Goal: Find specific page/section: Find specific page/section

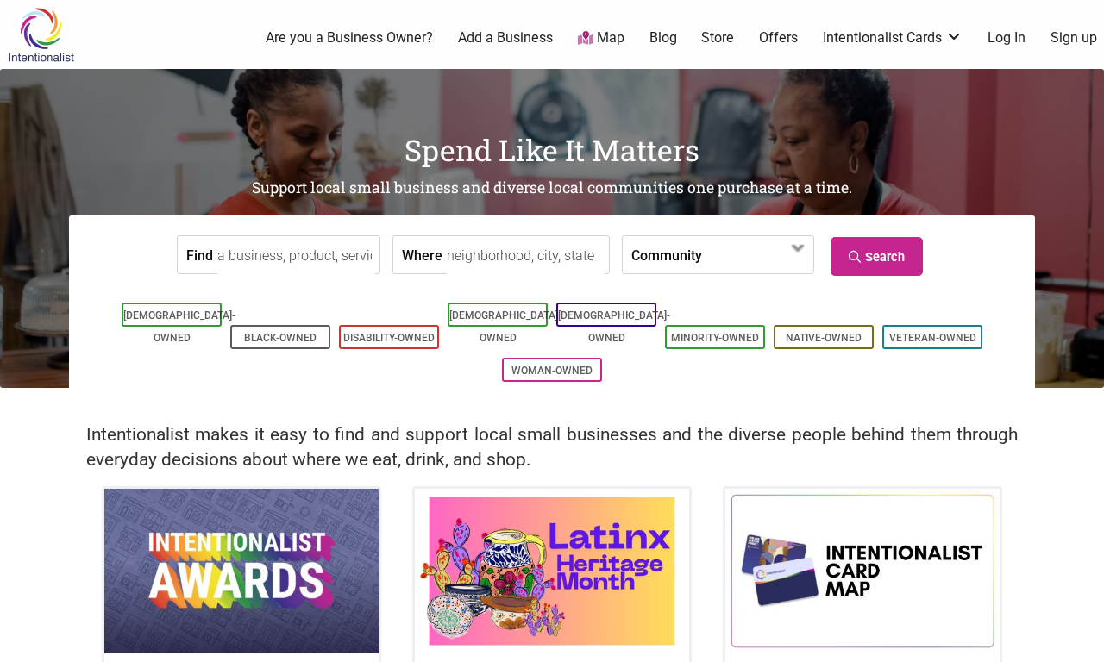
click at [186, 244] on label "Find" at bounding box center [199, 254] width 27 height 37
click at [217, 244] on input "Find" at bounding box center [296, 255] width 158 height 39
type input "EyeSeeMe [DEMOGRAPHIC_DATA] Children's Bookstore"
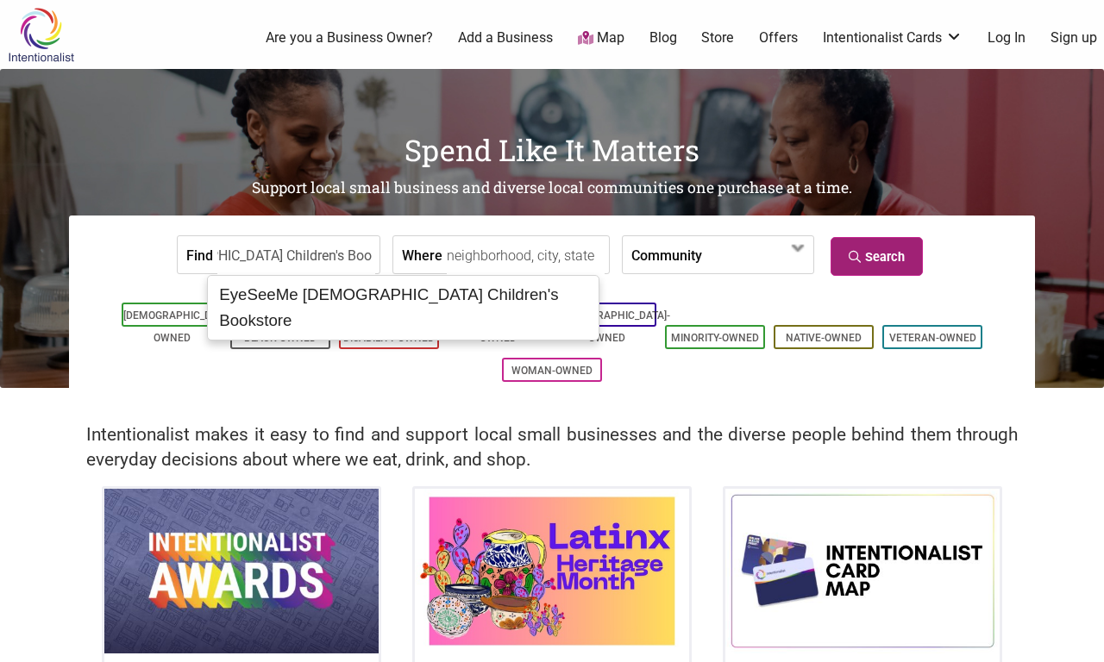
click at [844, 244] on link "Search" at bounding box center [876, 256] width 92 height 39
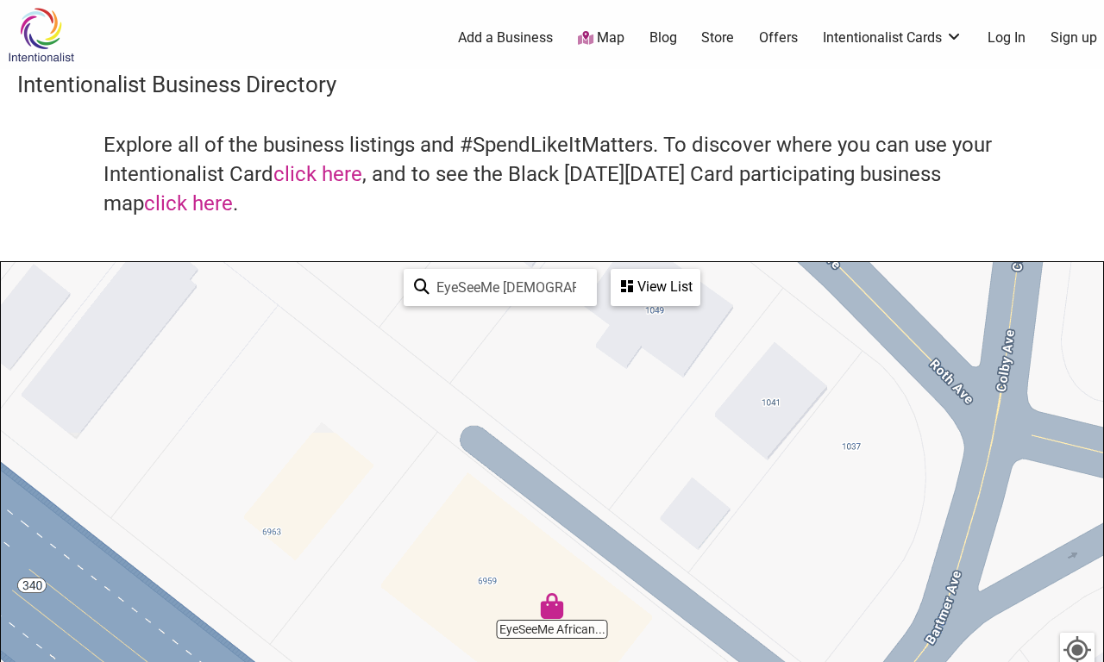
click at [623, 284] on icon at bounding box center [627, 286] width 12 height 14
click at [513, 346] on div "View List" at bounding box center [552, 338] width 310 height 33
click at [616, 284] on div "View List" at bounding box center [655, 287] width 86 height 33
click at [513, 346] on div "View List" at bounding box center [552, 338] width 310 height 33
click at [624, 287] on icon at bounding box center [627, 286] width 12 height 14
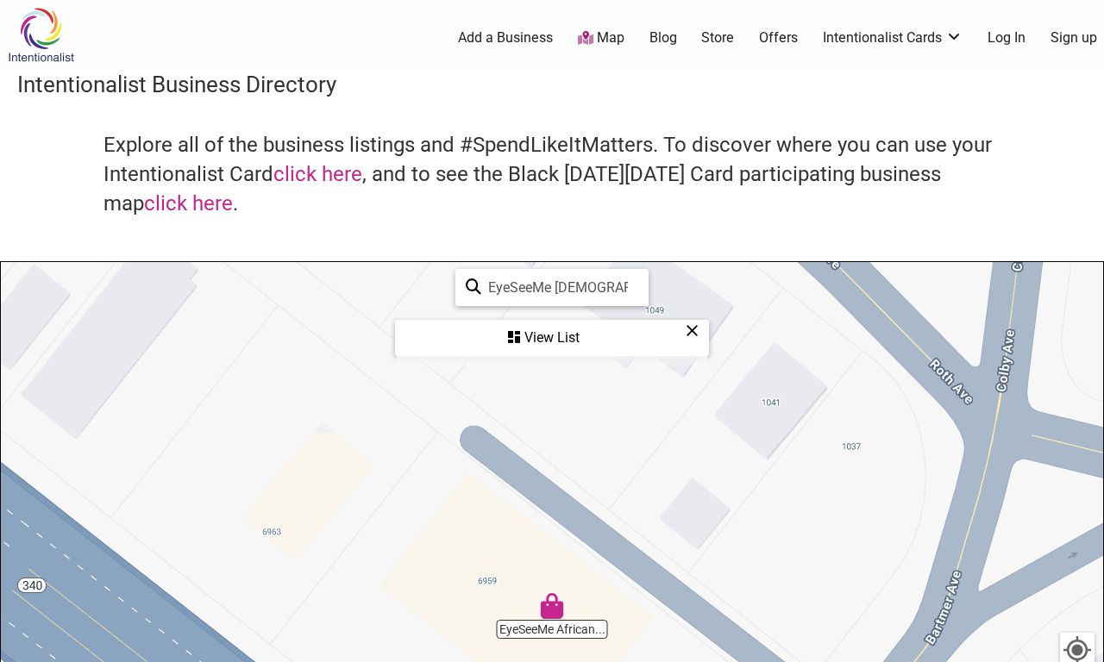
click at [525, 341] on div "View List" at bounding box center [552, 338] width 310 height 33
